Goal: Information Seeking & Learning: Learn about a topic

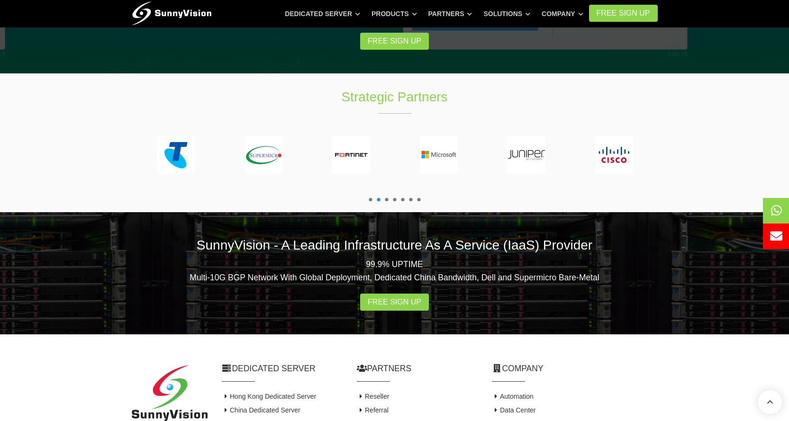
scroll to position [1764, 0]
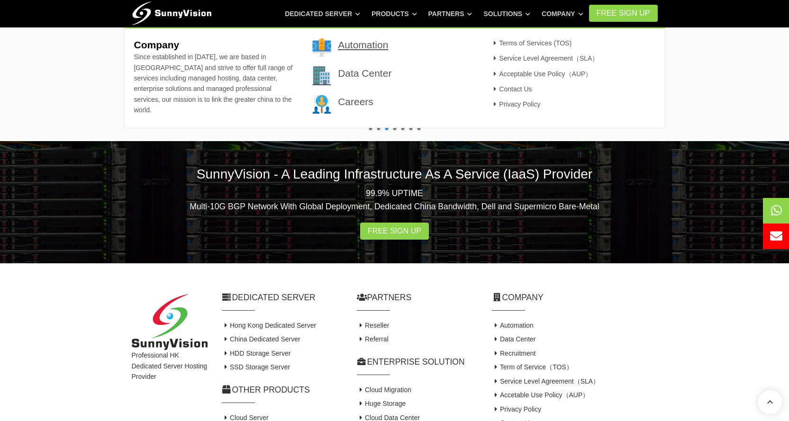
click at [356, 40] on link "Automation" at bounding box center [363, 44] width 50 height 11
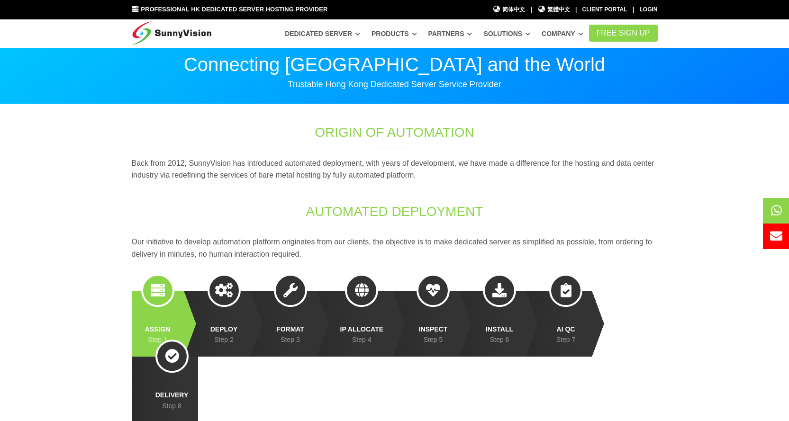
click at [150, 27] on img at bounding box center [172, 31] width 80 height 24
